Goal: Find specific page/section

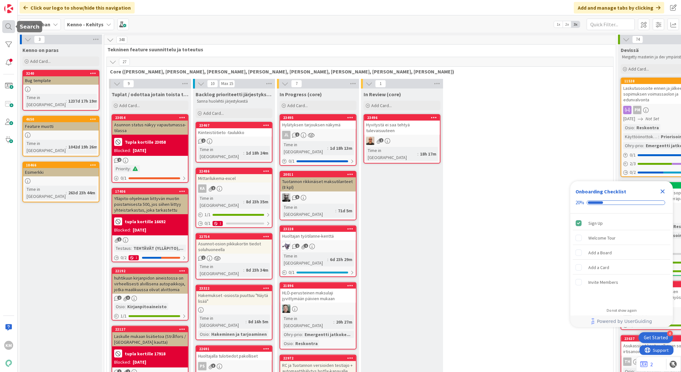
click at [7, 30] on div at bounding box center [8, 26] width 13 height 13
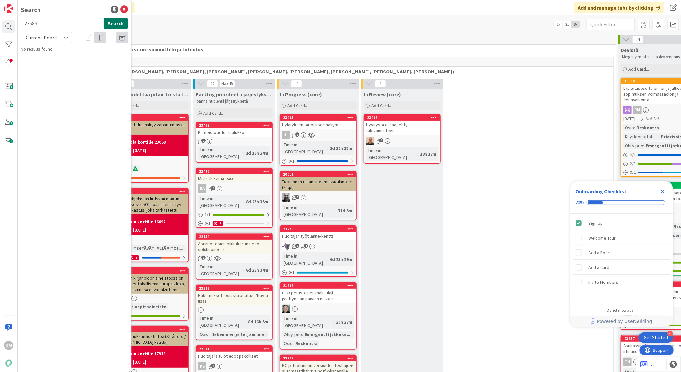
type input "23583"
click at [113, 21] on button "Search" at bounding box center [115, 24] width 24 height 12
click at [64, 42] on div "Current Board" at bounding box center [46, 38] width 51 height 12
click at [62, 63] on span "All Boards" at bounding box center [57, 64] width 67 height 10
click at [62, 63] on span "Markkinointilupa-täppä puuttuu uuden asohakemuksen yhteenvetosivulta" at bounding box center [73, 60] width 87 height 12
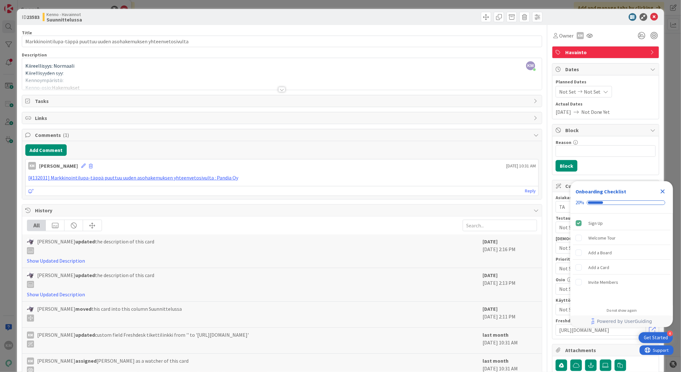
click at [662, 190] on icon "Close Checklist" at bounding box center [662, 191] width 8 height 8
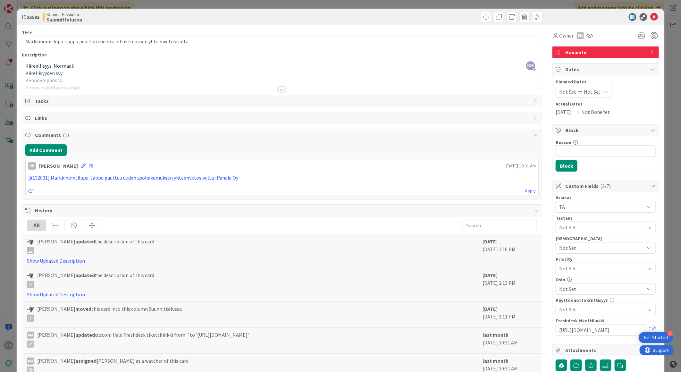
click at [278, 89] on div at bounding box center [281, 89] width 7 height 5
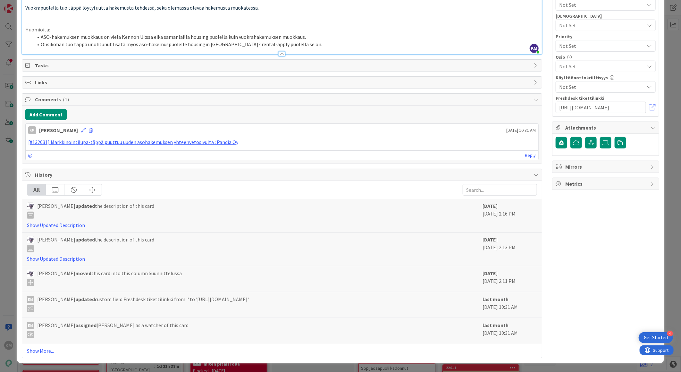
scroll to position [741, 0]
